Goal: Task Accomplishment & Management: Use online tool/utility

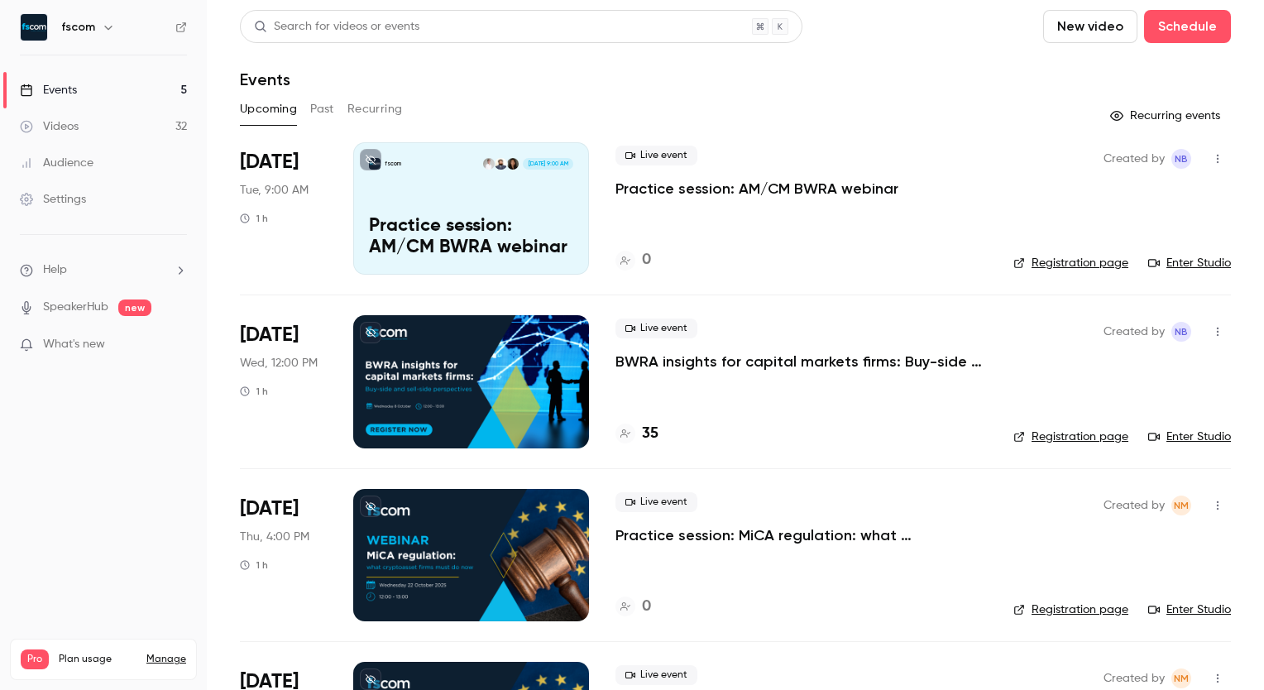
click at [783, 182] on p "Practice session: AM/CM BWRA webinar" at bounding box center [756, 189] width 283 height 20
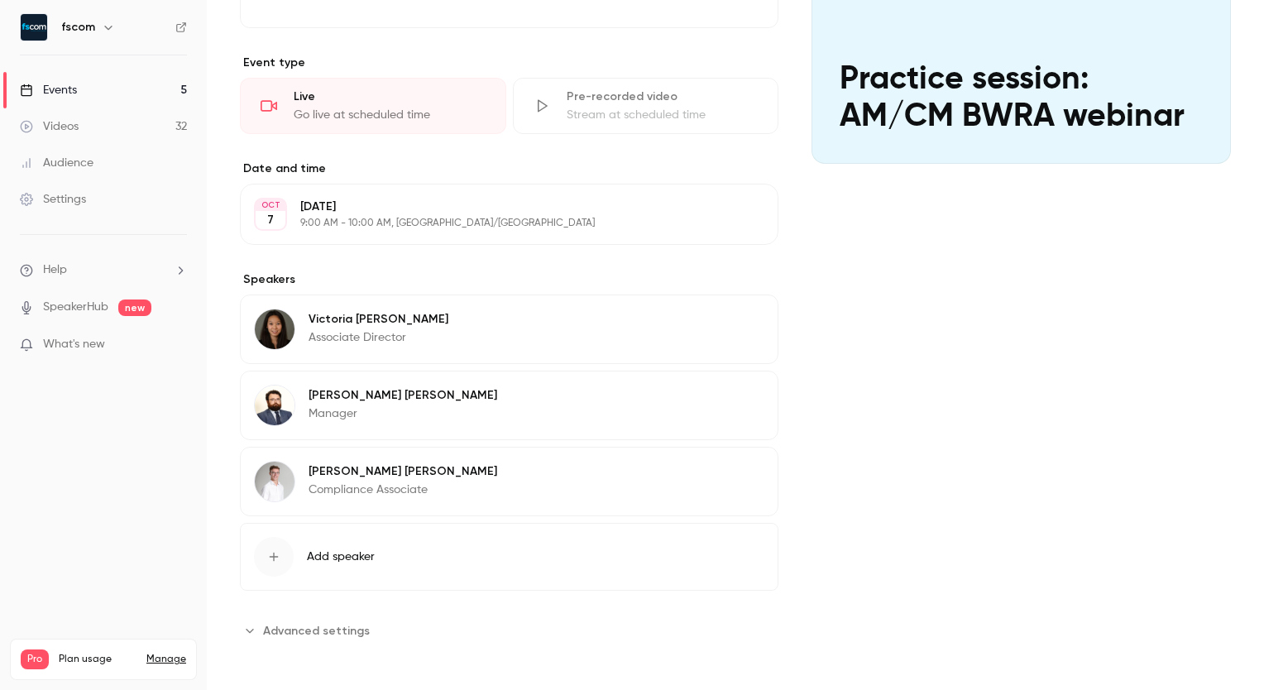
scroll to position [242, 0]
click at [275, 624] on span "Advanced settings" at bounding box center [316, 630] width 107 height 17
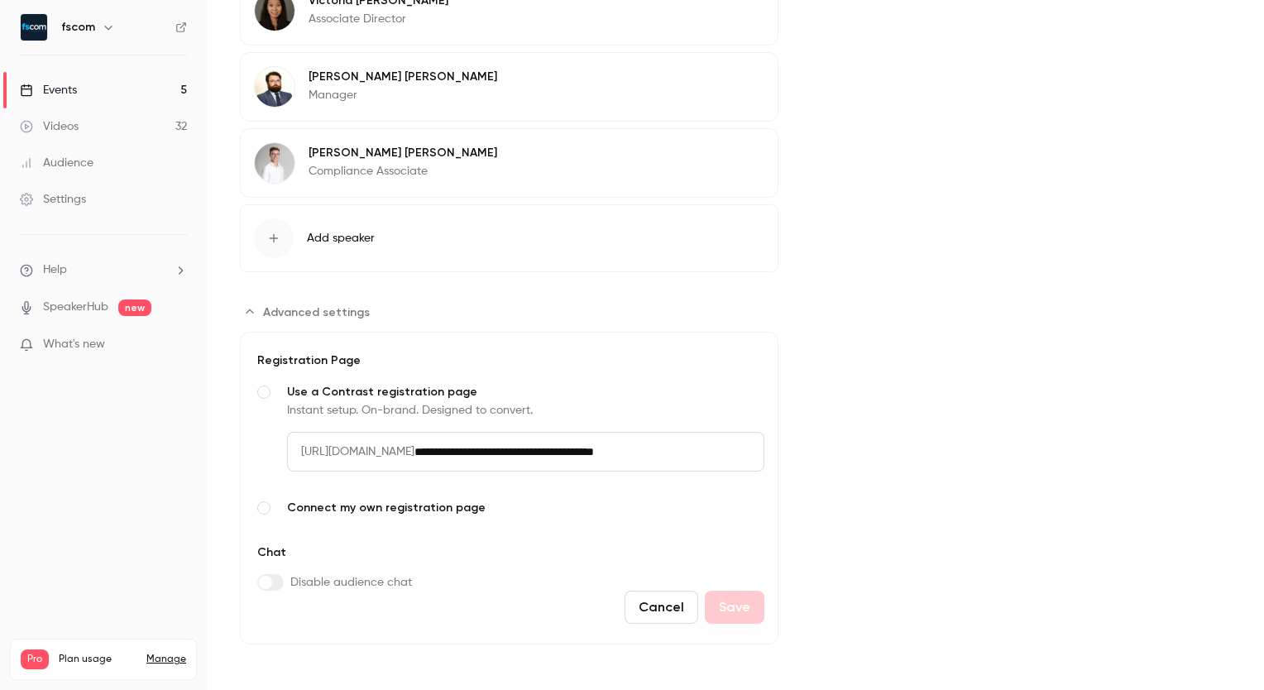
scroll to position [561, 0]
click at [288, 314] on span "Advanced settings" at bounding box center [316, 311] width 107 height 17
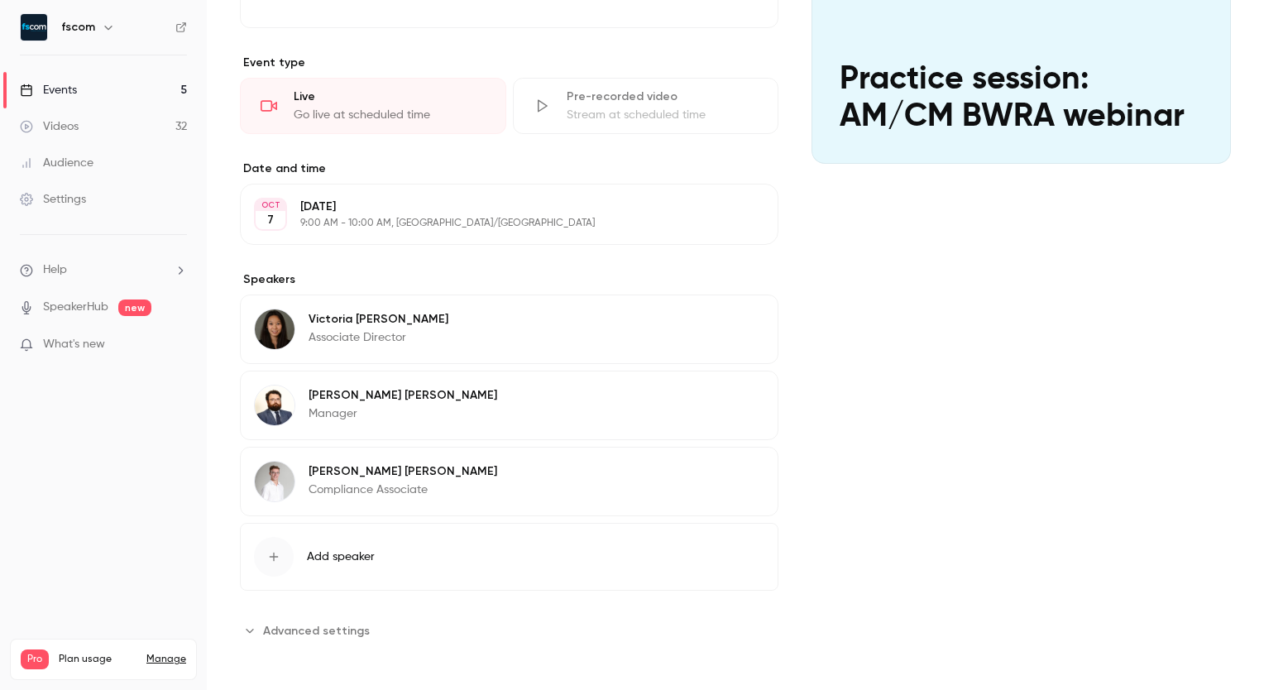
scroll to position [0, 0]
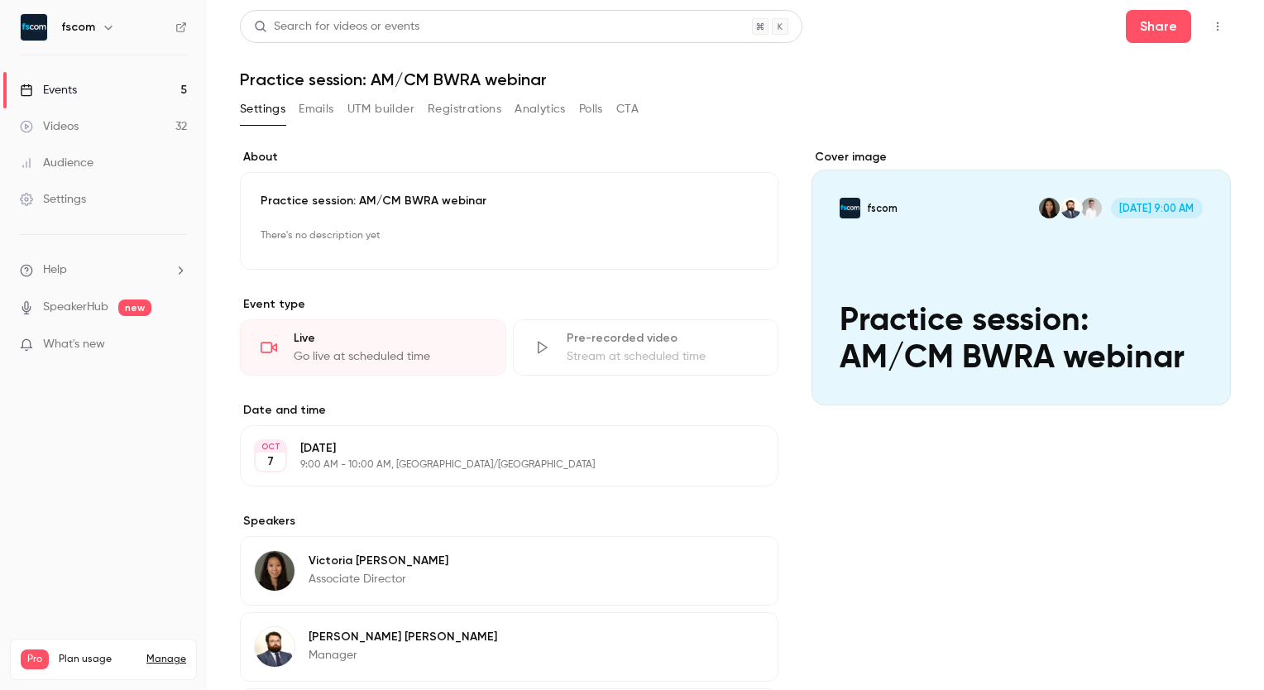
click at [1211, 22] on icon "button" at bounding box center [1217, 27] width 13 height 12
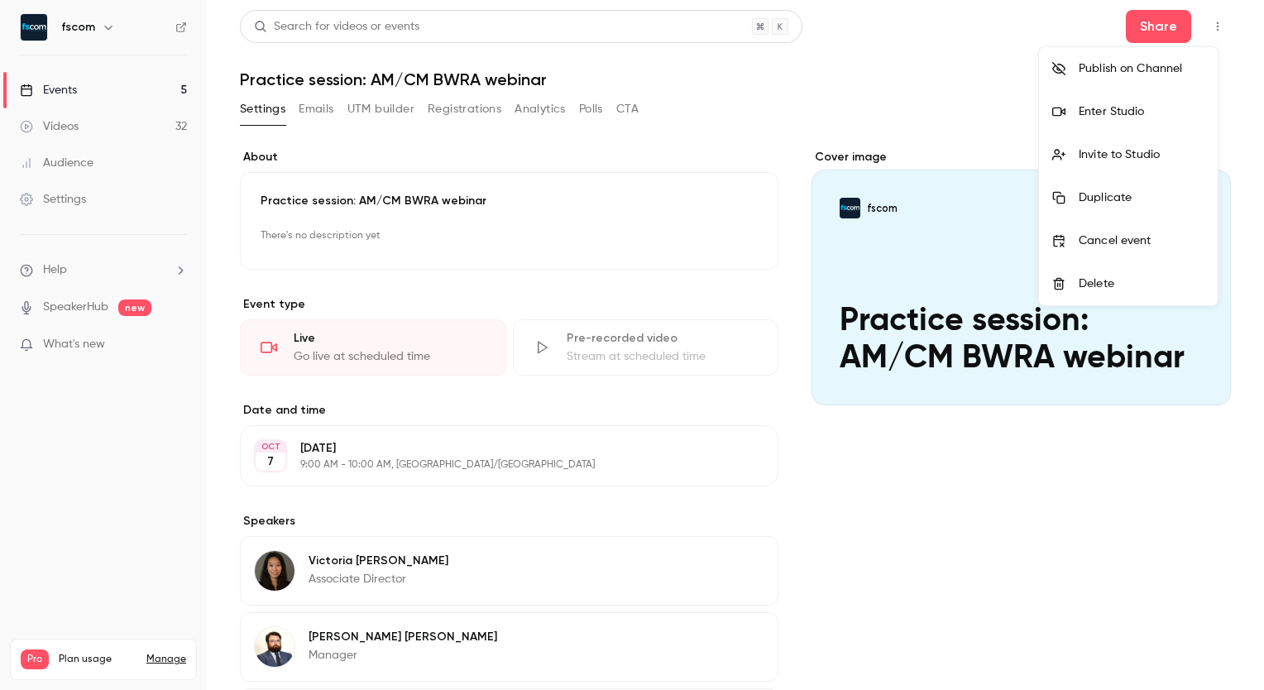
click at [1128, 109] on div "Enter Studio" at bounding box center [1142, 111] width 126 height 17
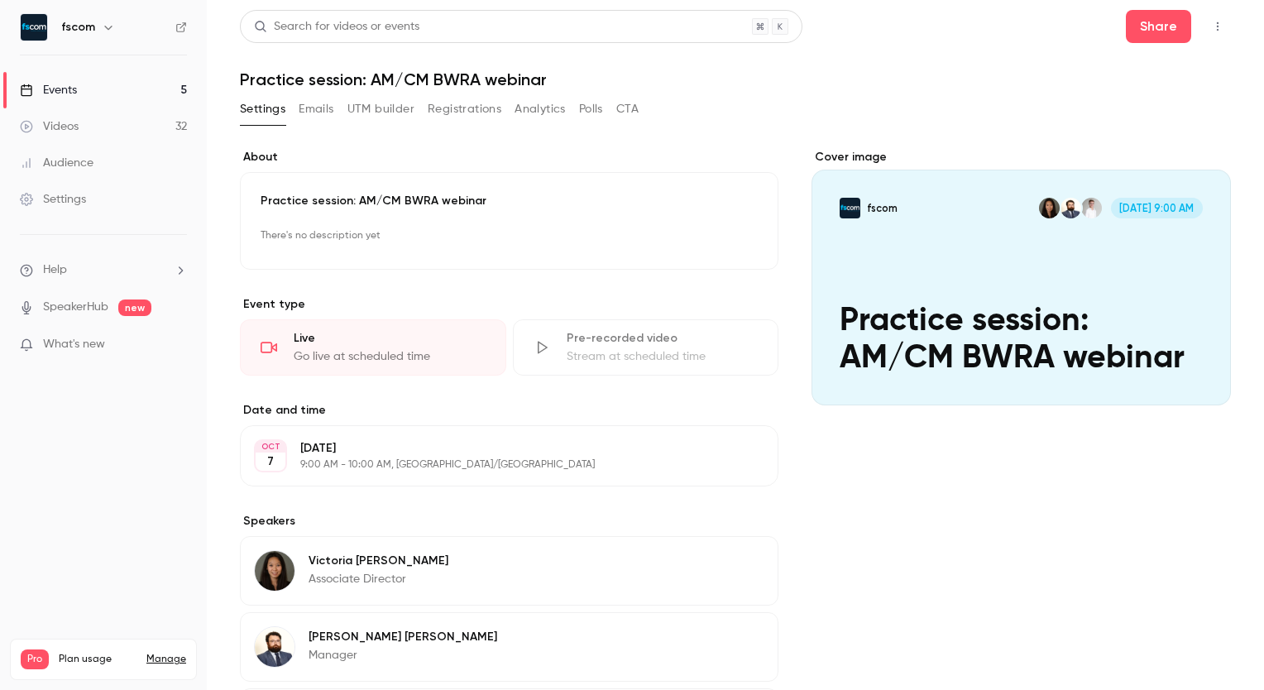
click at [1211, 24] on icon "button" at bounding box center [1217, 27] width 13 height 12
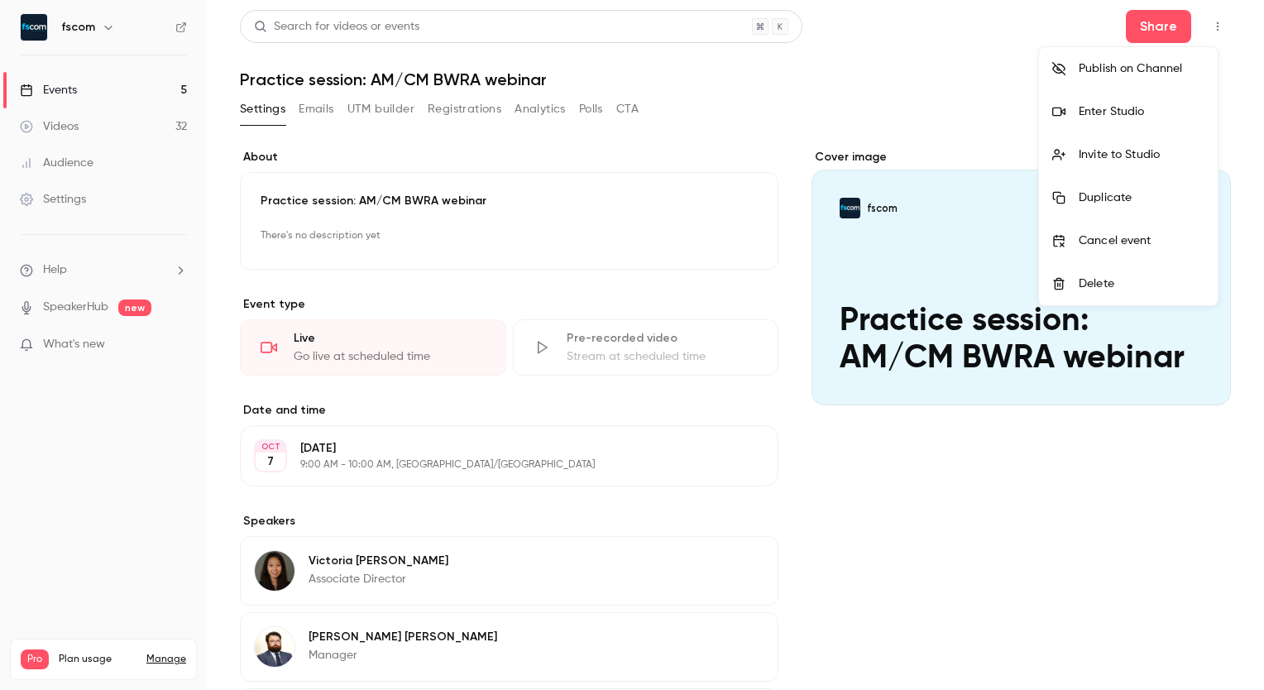
click at [1135, 115] on div "Enter Studio" at bounding box center [1142, 111] width 126 height 17
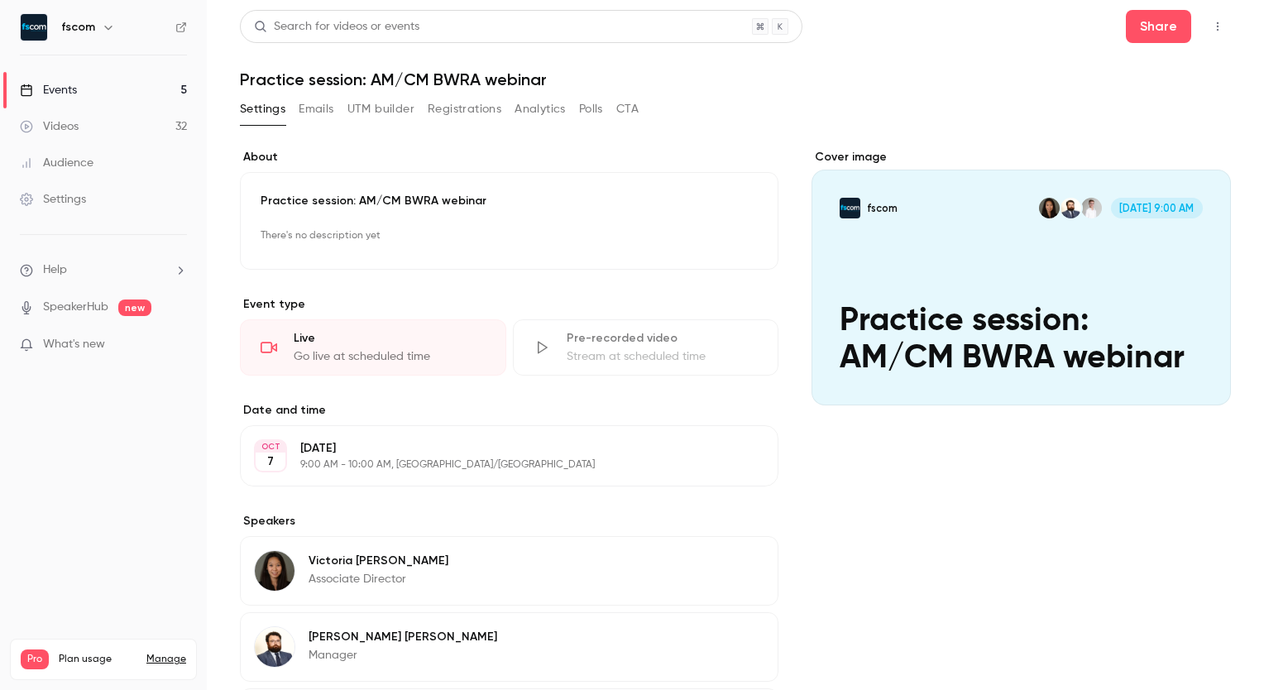
click at [1211, 28] on icon "button" at bounding box center [1217, 27] width 13 height 12
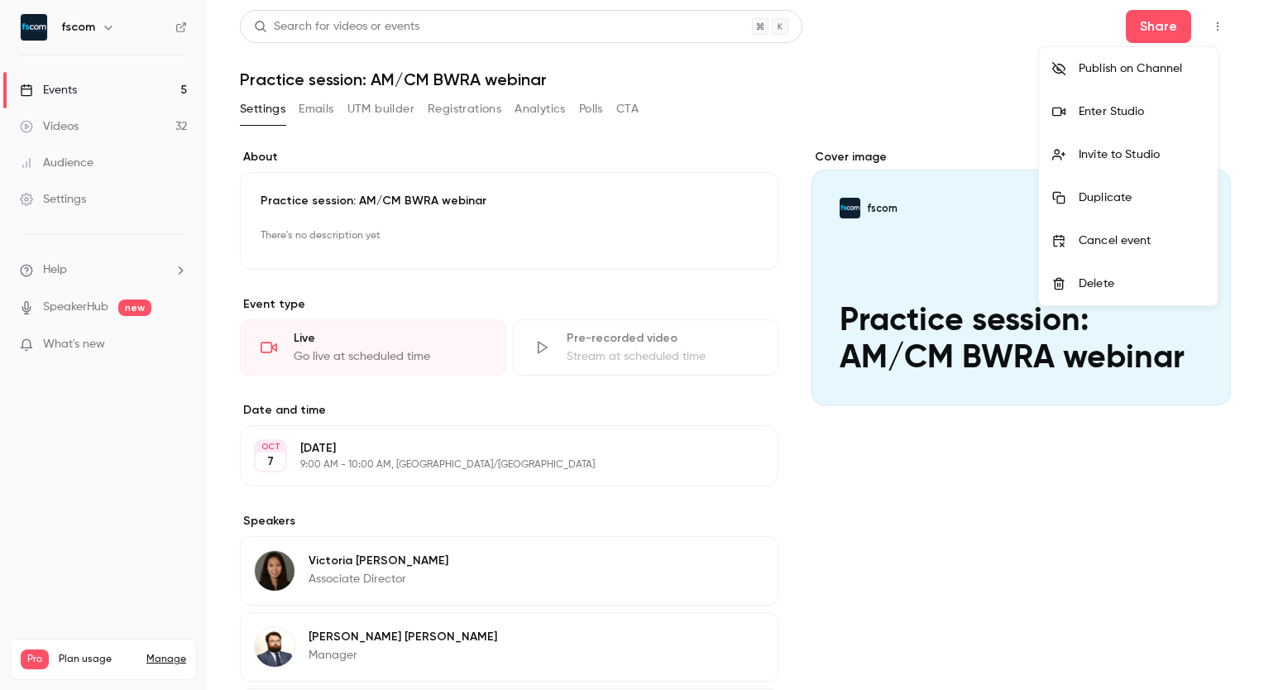
click at [1107, 111] on div "Enter Studio" at bounding box center [1142, 111] width 126 height 17
